Goal: Transaction & Acquisition: Download file/media

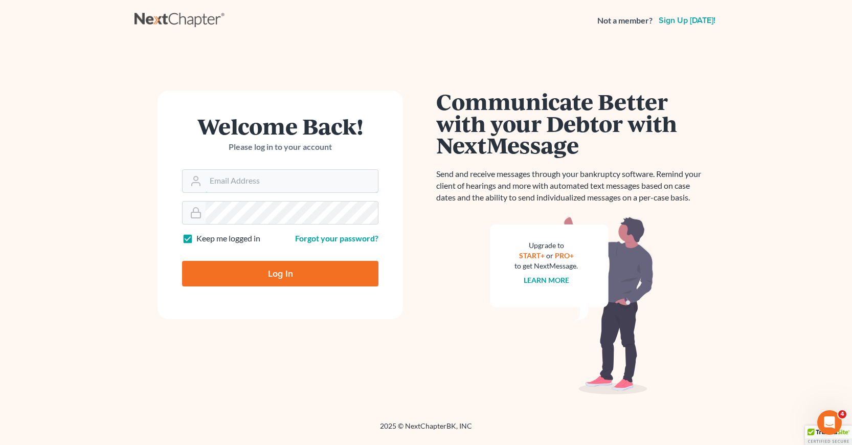
type input "[EMAIL_ADDRESS][DOMAIN_NAME]"
click at [272, 276] on input "Log In" at bounding box center [280, 274] width 196 height 26
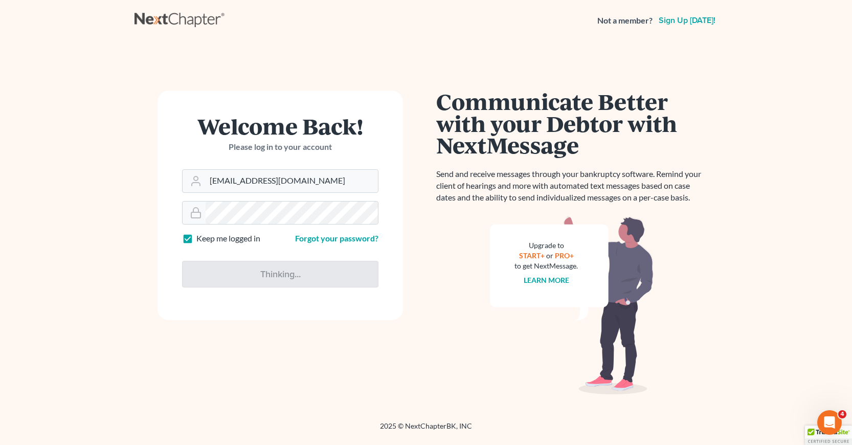
type input "Thinking..."
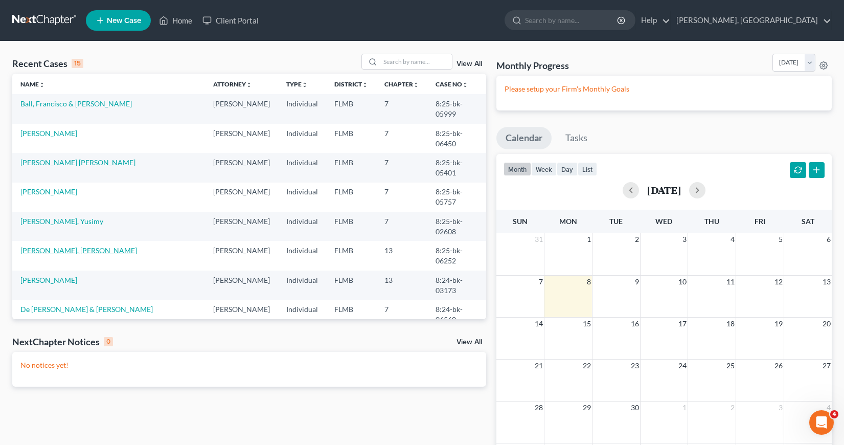
click at [52, 252] on link "Castro Cora, Rafael" at bounding box center [78, 250] width 117 height 9
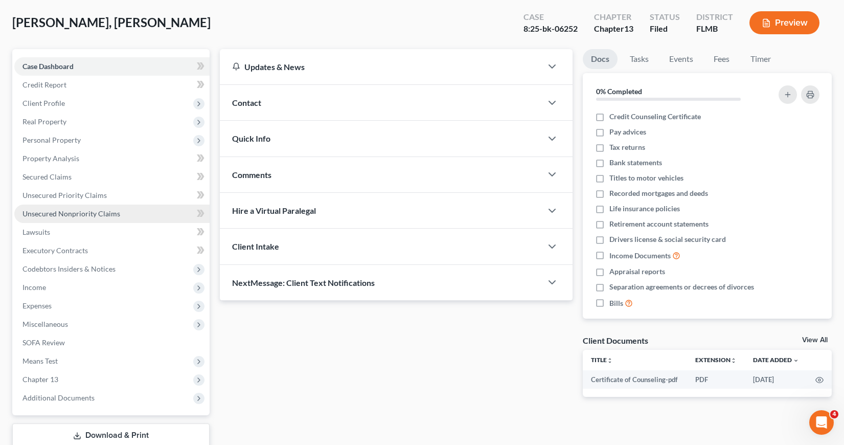
scroll to position [117, 0]
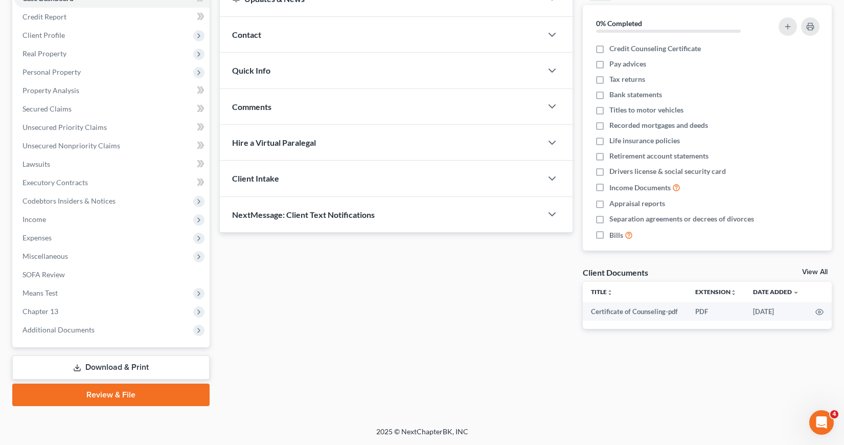
click at [114, 369] on link "Download & Print" at bounding box center [110, 367] width 197 height 24
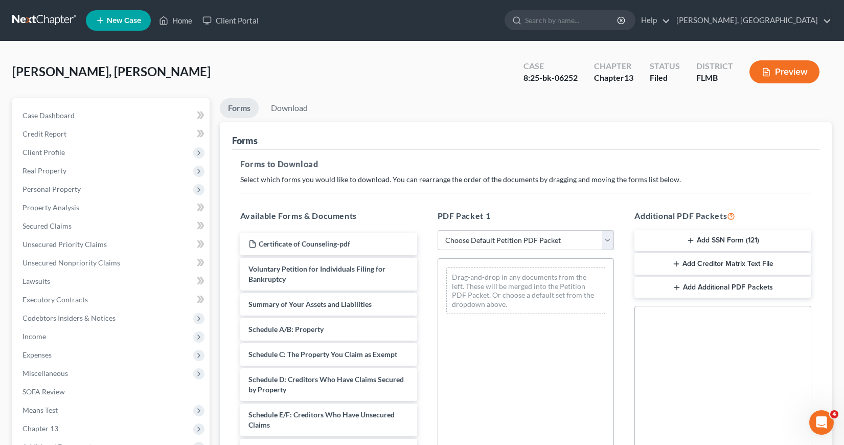
click at [606, 238] on select "Choose Default Petition PDF Packet Complete Bankruptcy Petition (all forms and …" at bounding box center [526, 240] width 177 height 20
select select "3"
click at [438, 230] on select "Choose Default Petition PDF Packet Complete Bankruptcy Petition (all forms and …" at bounding box center [526, 240] width 177 height 20
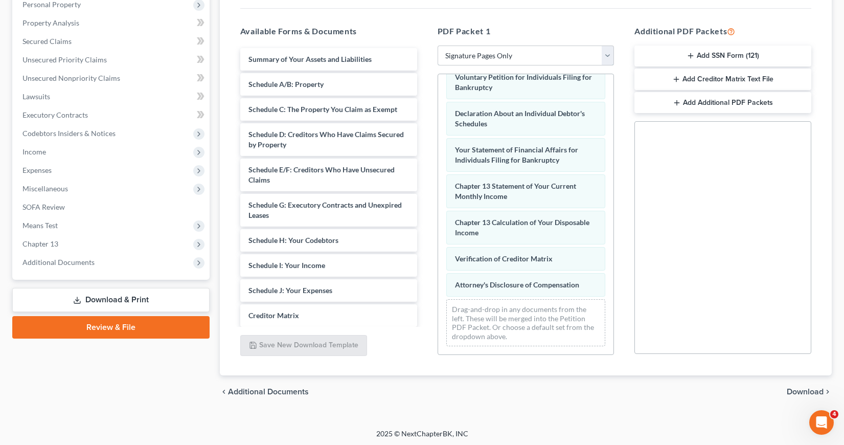
scroll to position [187, 0]
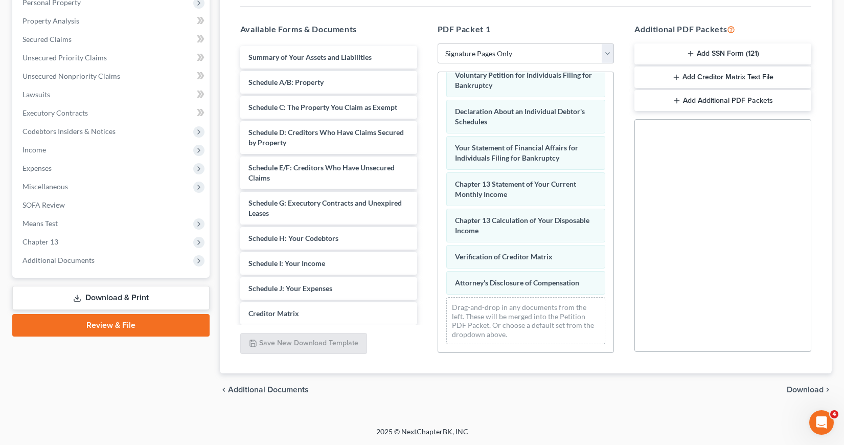
click at [806, 389] on span "Download" at bounding box center [805, 390] width 37 height 8
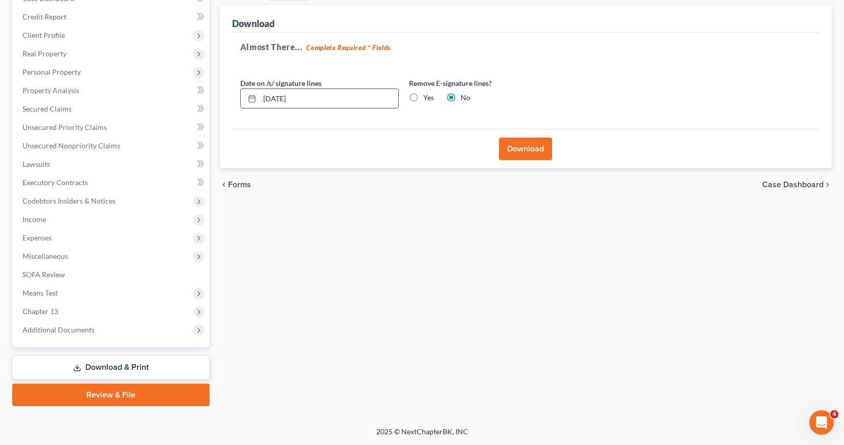
click at [251, 98] on line at bounding box center [252, 98] width 6 height 0
click at [314, 101] on input "09/08/2025" at bounding box center [329, 98] width 139 height 19
click at [253, 100] on icon at bounding box center [252, 99] width 8 height 8
click at [309, 101] on input "09/08/2025" at bounding box center [329, 98] width 139 height 19
type input "08/28/2025"
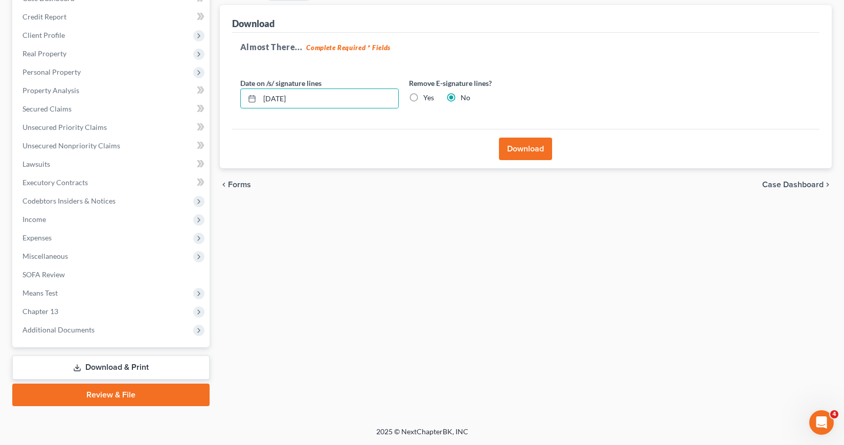
click at [423, 98] on label "Yes" at bounding box center [428, 98] width 11 height 10
click at [427, 98] on input "Yes" at bounding box center [430, 96] width 7 height 7
radio input "true"
radio input "false"
click at [514, 148] on button "Download" at bounding box center [525, 149] width 53 height 22
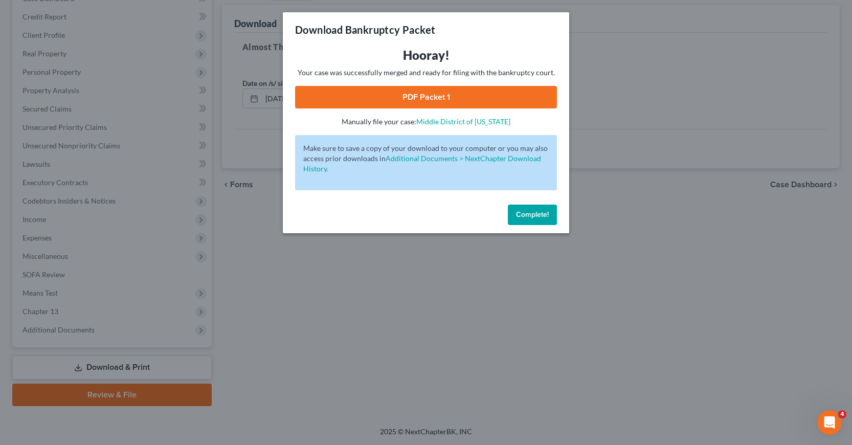
click at [530, 216] on span "Complete!" at bounding box center [532, 214] width 33 height 9
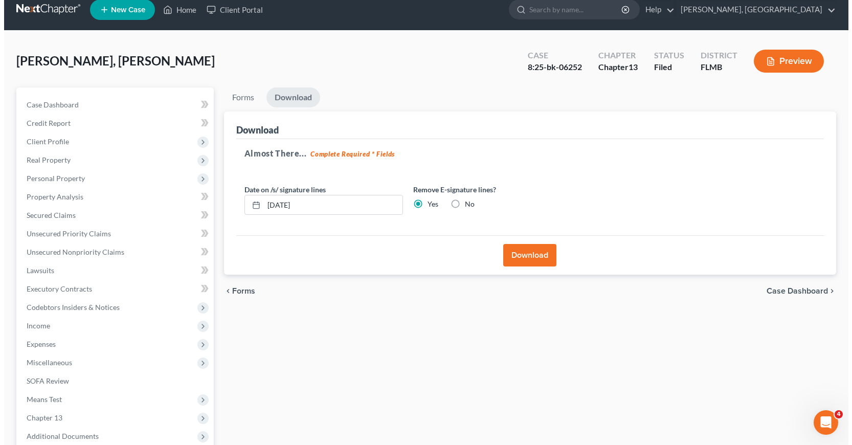
scroll to position [0, 0]
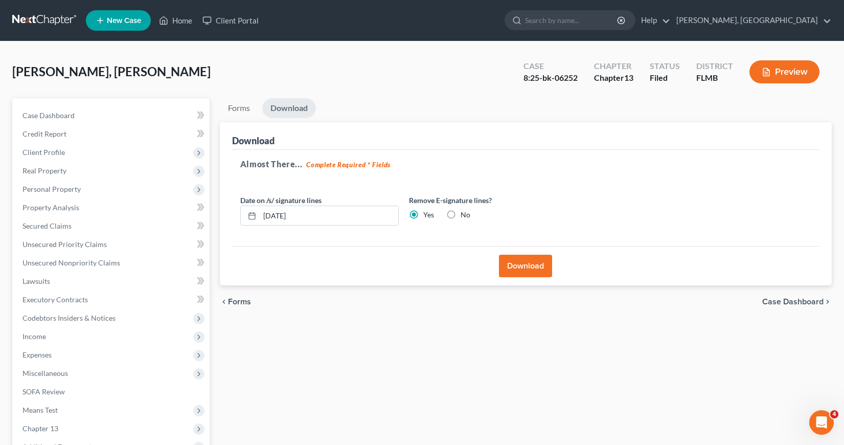
click at [519, 263] on button "Download" at bounding box center [525, 266] width 53 height 22
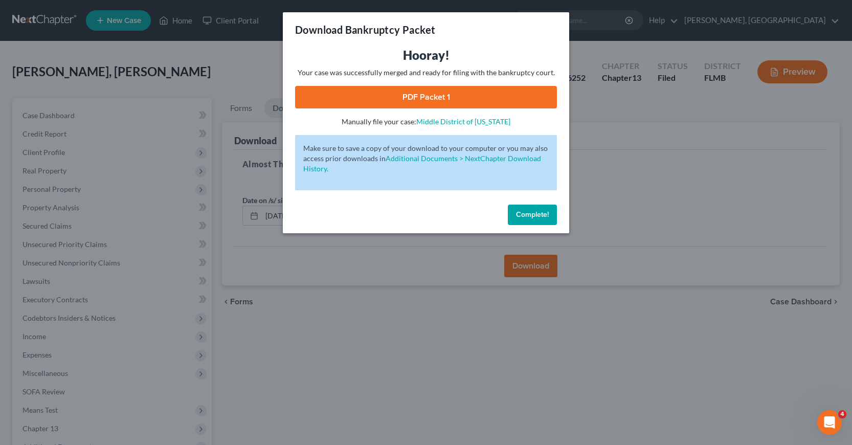
click at [441, 96] on link "PDF Packet 1" at bounding box center [426, 97] width 262 height 22
